Goal: Check status

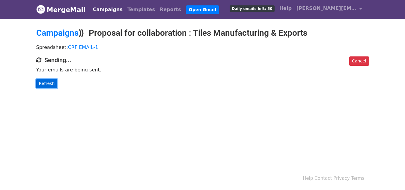
click at [44, 84] on link "Refresh" at bounding box center [46, 83] width 21 height 9
click at [50, 83] on link "Refresh" at bounding box center [46, 83] width 21 height 9
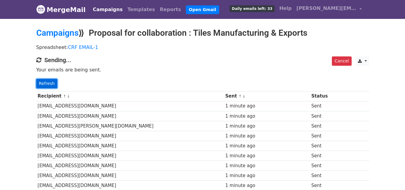
click at [39, 81] on link "Refresh" at bounding box center [46, 83] width 21 height 9
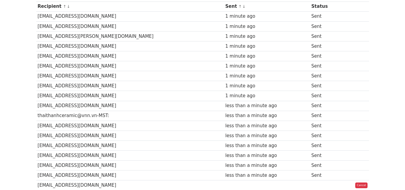
scroll to position [90, 0]
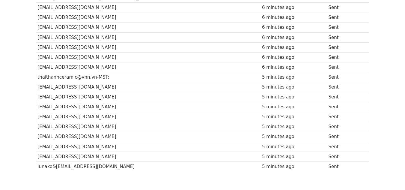
scroll to position [72, 0]
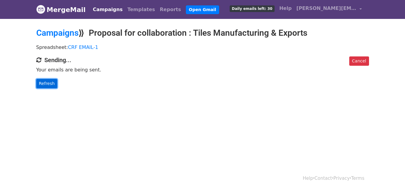
click at [41, 80] on link "Refresh" at bounding box center [46, 83] width 21 height 9
click at [40, 83] on link "Refresh" at bounding box center [46, 83] width 21 height 9
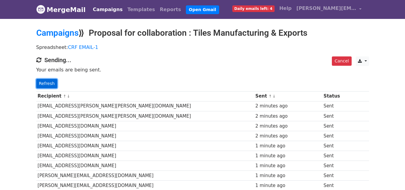
click at [50, 83] on link "Refresh" at bounding box center [46, 83] width 21 height 9
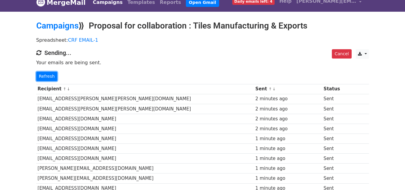
scroll to position [30, 0]
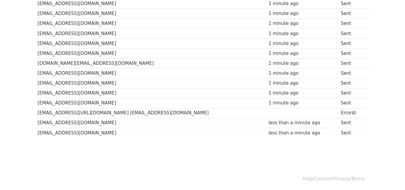
scroll to position [241, 0]
